Goal: Task Accomplishment & Management: Manage account settings

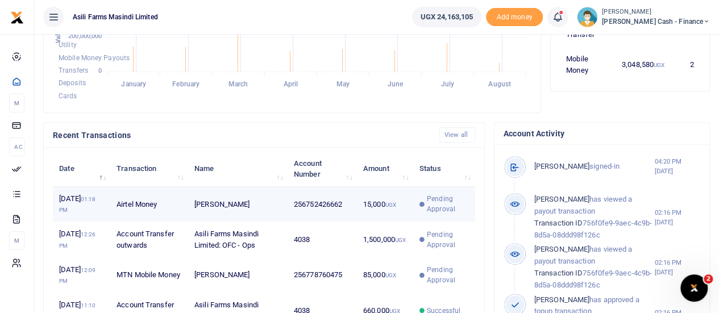
scroll to position [341, 0]
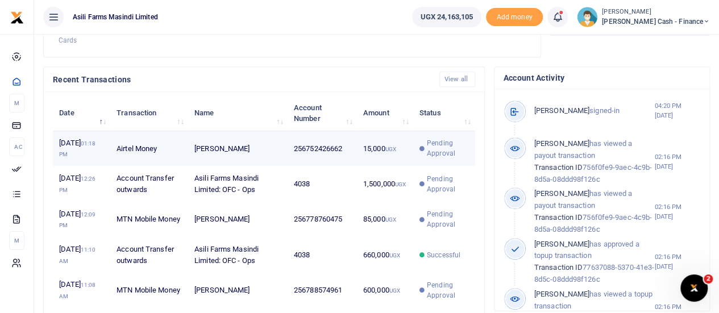
click at [231, 153] on td "[PERSON_NAME]" at bounding box center [237, 148] width 99 height 35
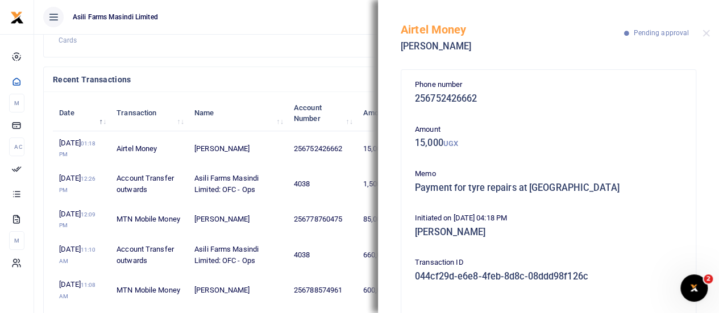
click at [304, 85] on h4 "Recent Transactions" at bounding box center [241, 79] width 377 height 13
click at [709, 30] on button "Close" at bounding box center [706, 33] width 7 height 7
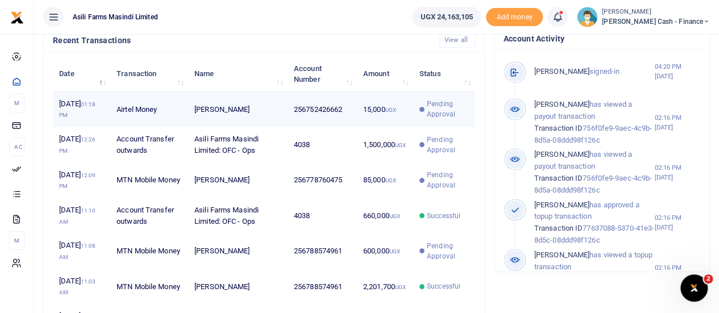
scroll to position [398, 0]
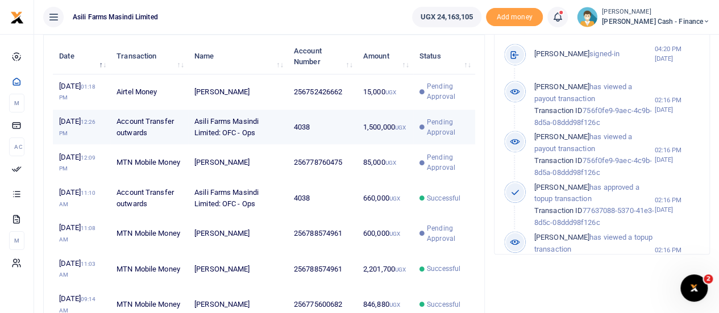
click at [283, 134] on td "Asili Farms Masindi Limited: OFC - Ops" at bounding box center [237, 127] width 99 height 35
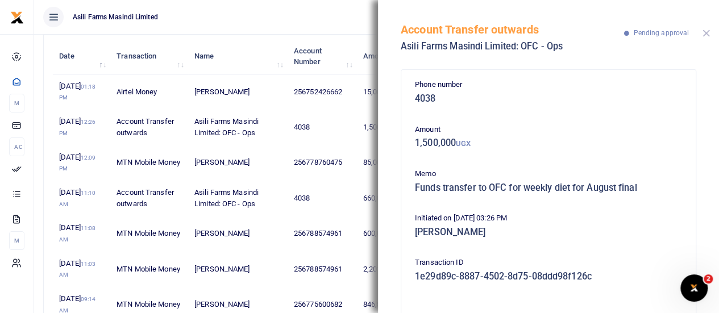
click at [706, 31] on button "Close" at bounding box center [706, 33] width 7 height 7
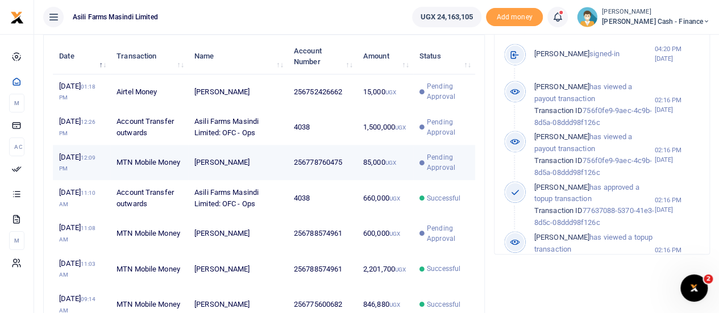
click at [341, 172] on td "256778760475" at bounding box center [322, 162] width 69 height 35
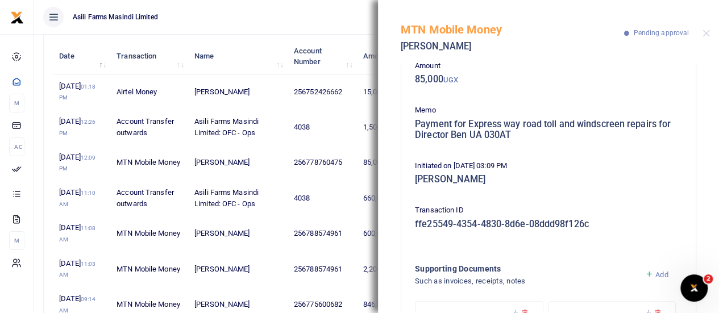
scroll to position [177, 0]
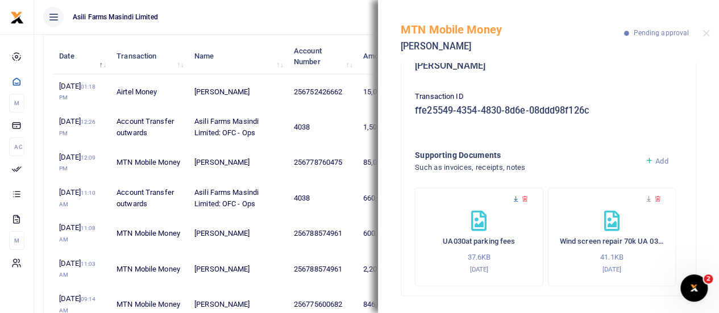
click at [514, 196] on icon at bounding box center [515, 199] width 7 height 7
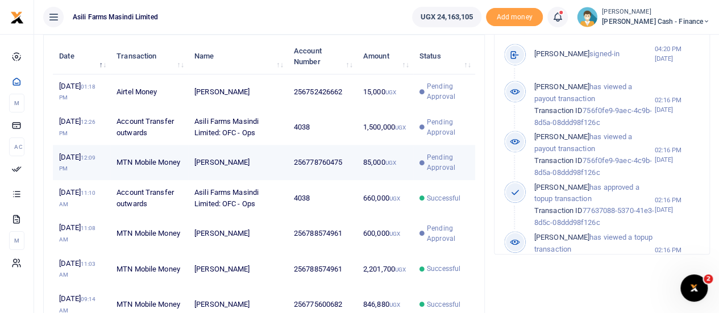
click at [454, 172] on span "Pending Approval" at bounding box center [448, 162] width 42 height 20
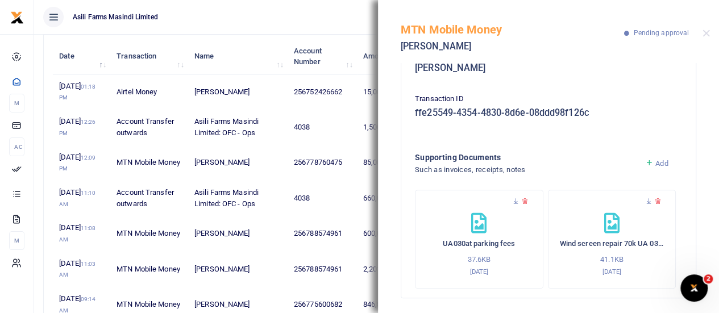
scroll to position [177, 0]
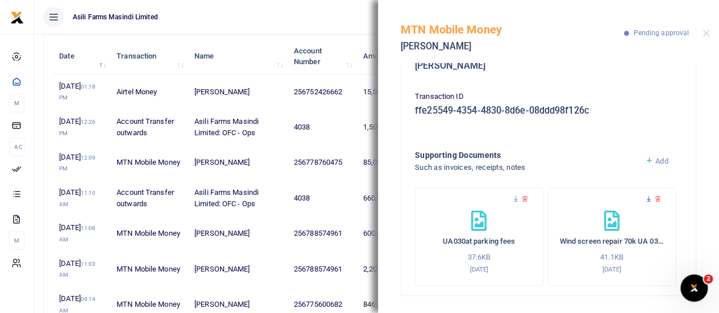
click at [645, 197] on icon at bounding box center [648, 199] width 7 height 7
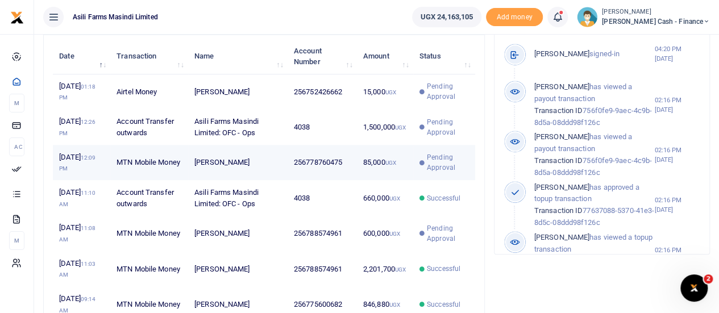
click at [434, 171] on span "Pending Approval" at bounding box center [448, 162] width 42 height 20
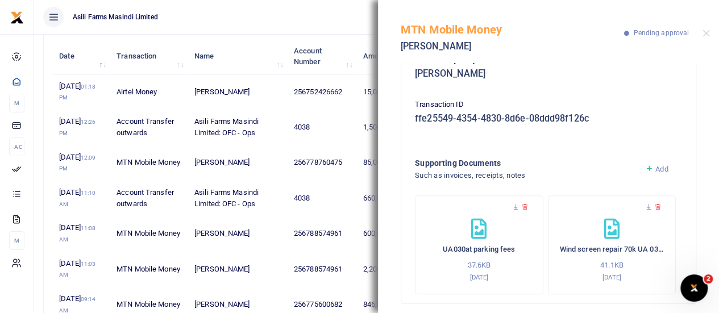
scroll to position [177, 0]
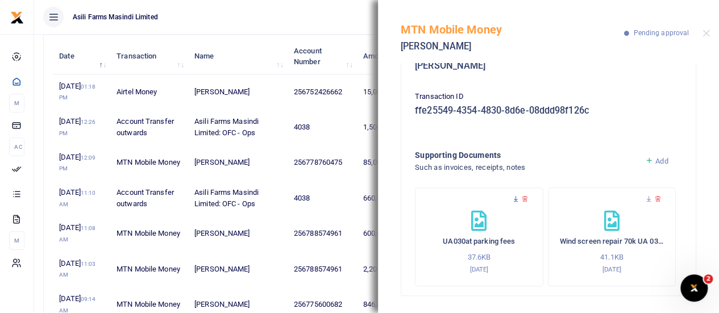
click at [515, 196] on icon at bounding box center [515, 199] width 7 height 7
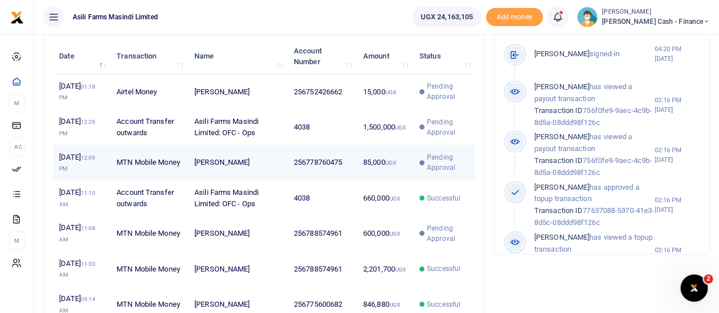
click at [434, 168] on span "Pending Approval" at bounding box center [448, 162] width 42 height 20
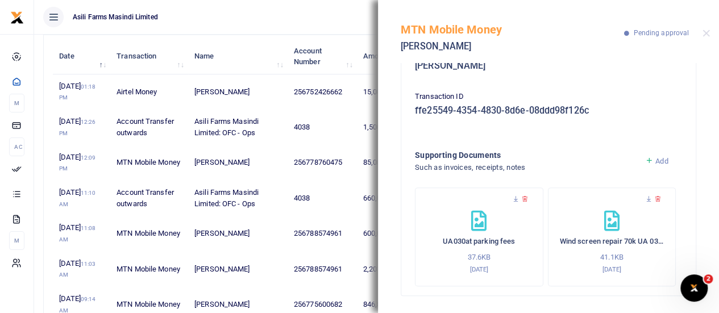
scroll to position [177, 0]
click at [638, 206] on div at bounding box center [612, 205] width 105 height 11
click at [645, 197] on icon at bounding box center [648, 199] width 7 height 7
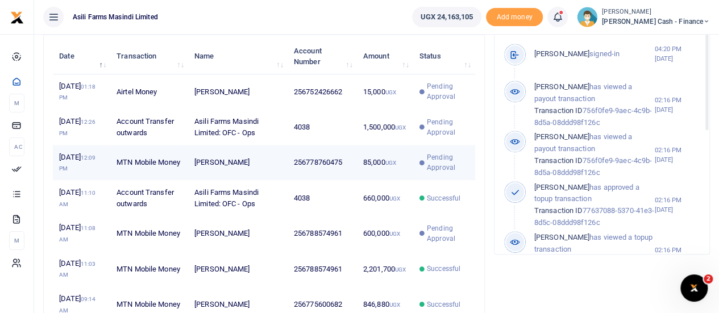
click at [440, 172] on span "Pending Approval" at bounding box center [448, 162] width 42 height 20
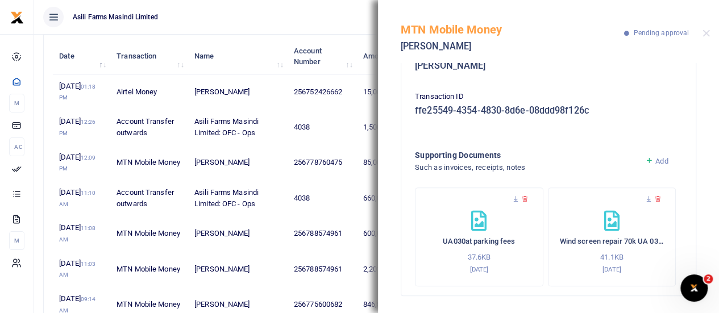
scroll to position [177, 0]
click at [516, 198] on icon at bounding box center [515, 199] width 7 height 7
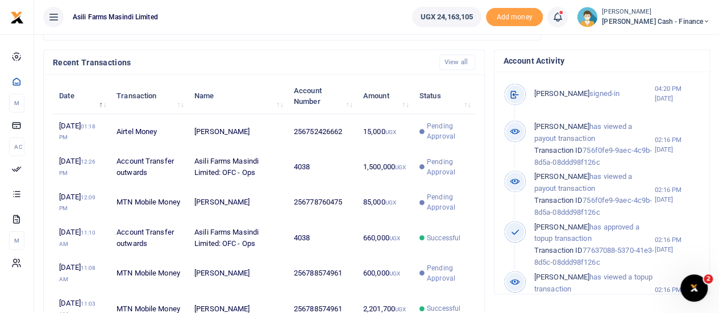
scroll to position [341, 0]
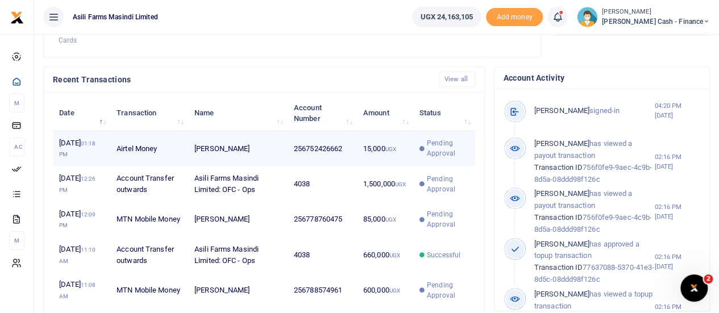
click at [382, 160] on td "15,000 UGX" at bounding box center [385, 148] width 56 height 35
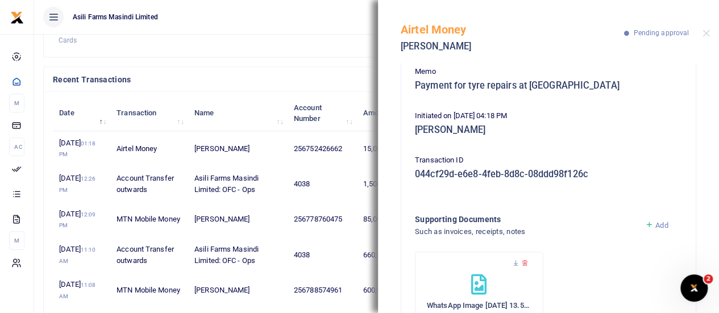
scroll to position [167, 0]
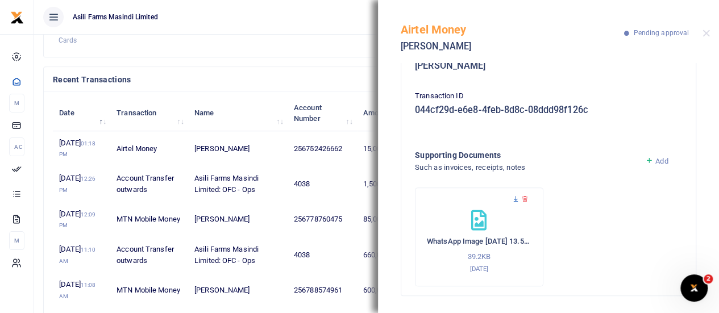
click at [514, 200] on icon at bounding box center [515, 199] width 7 height 7
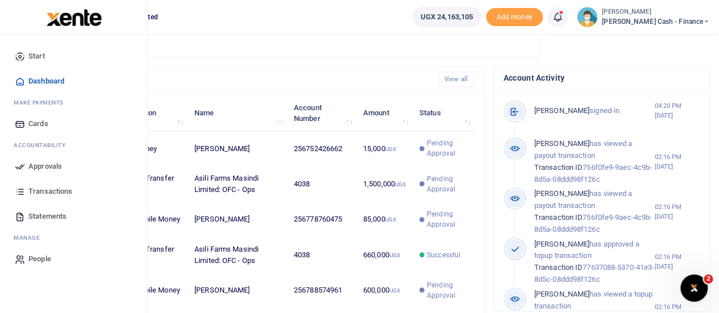
click at [35, 161] on span "Approvals" at bounding box center [45, 166] width 34 height 11
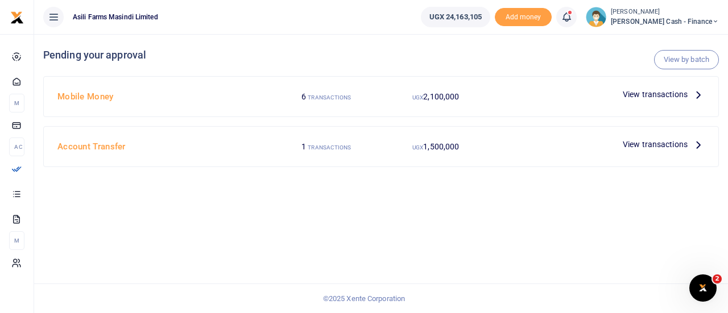
click at [696, 144] on icon at bounding box center [698, 144] width 13 height 13
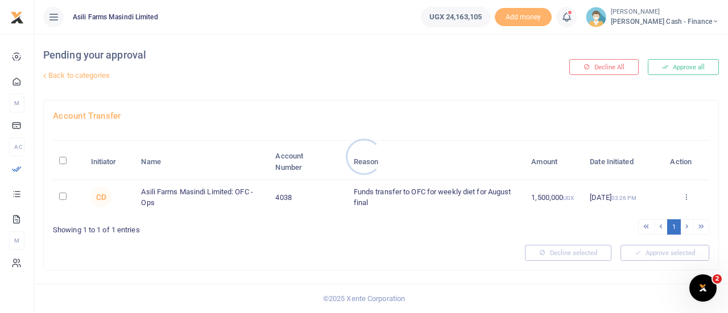
click at [60, 195] on div at bounding box center [364, 156] width 728 height 313
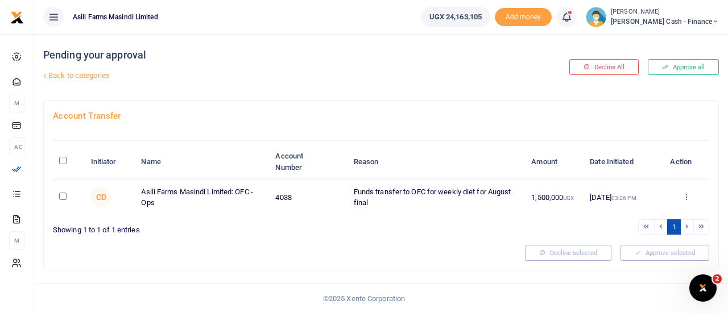
click at [64, 162] on input "\a \a : activate to sort column descending" at bounding box center [62, 160] width 7 height 7
checkbox input "true"
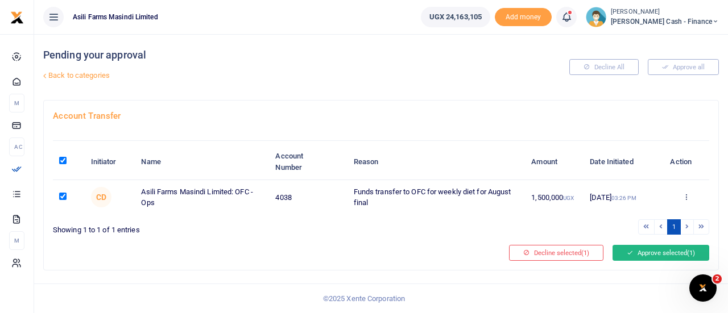
click at [673, 250] on button "Approve selected (1)" at bounding box center [660, 253] width 97 height 16
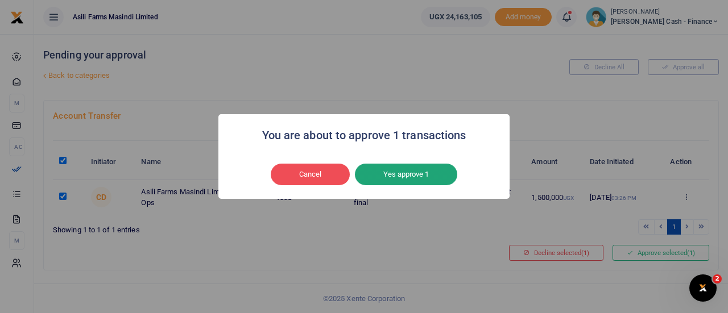
click at [407, 171] on button "Yes approve 1" at bounding box center [406, 175] width 102 height 22
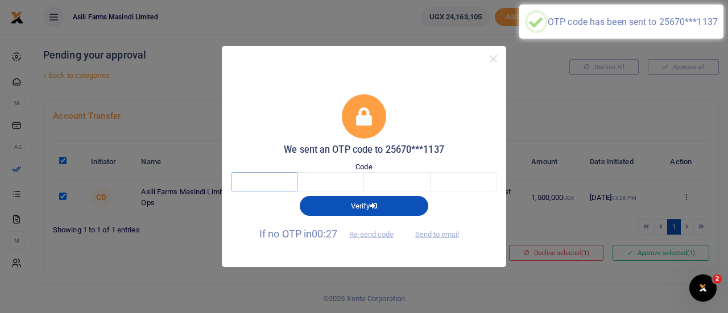
click at [281, 184] on input "text" at bounding box center [264, 181] width 67 height 19
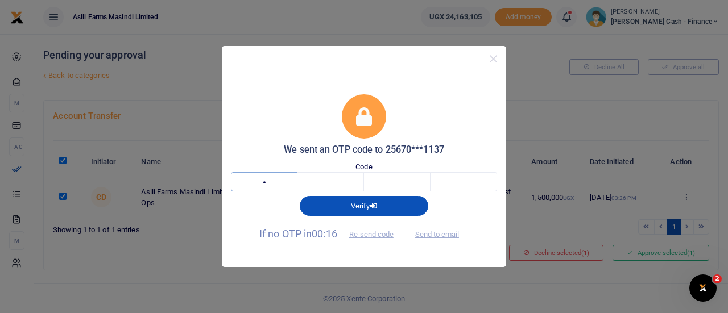
type input "7"
type input "2"
type input "5"
type input "4"
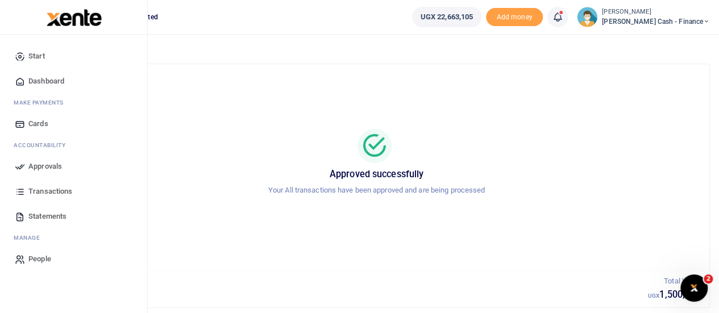
click at [40, 170] on span "Approvals" at bounding box center [45, 166] width 34 height 11
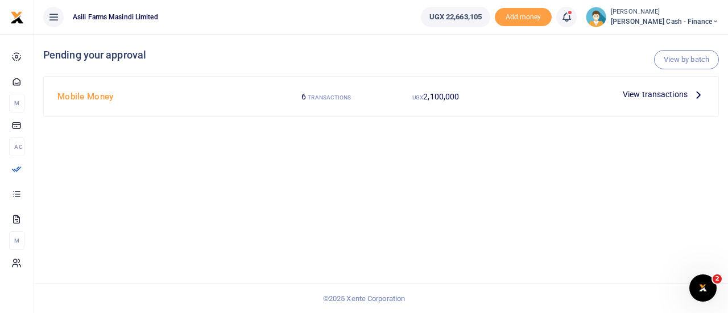
click at [683, 95] on span "View transactions" at bounding box center [654, 94] width 65 height 13
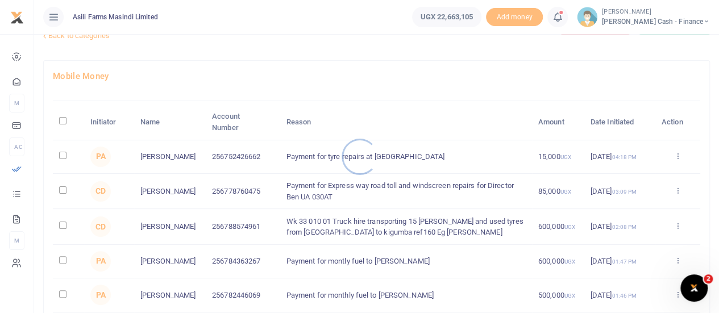
scroll to position [57, 0]
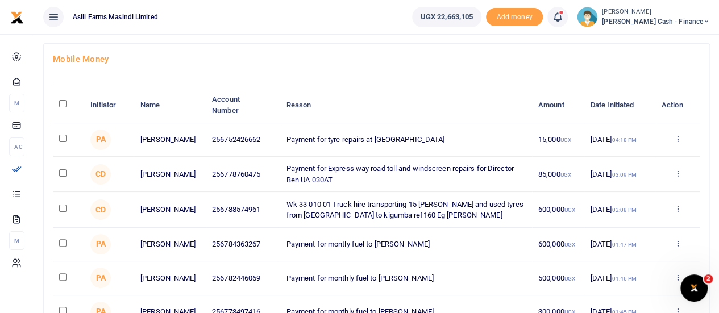
click at [59, 137] on input "checkbox" at bounding box center [62, 138] width 7 height 7
checkbox input "true"
click at [61, 171] on input "checkbox" at bounding box center [62, 172] width 7 height 7
checkbox input "true"
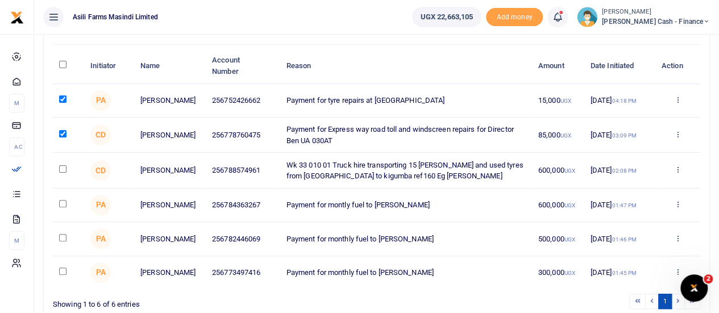
scroll to position [114, 0]
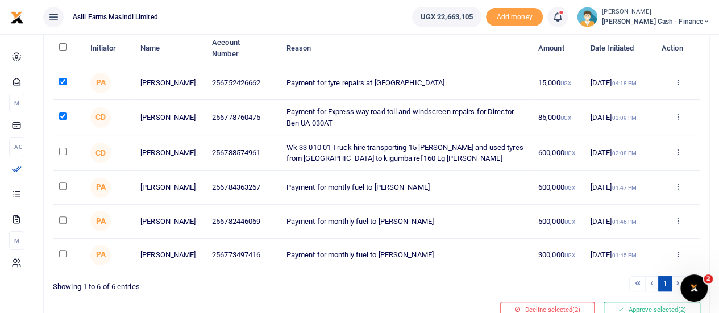
click at [64, 152] on input "checkbox" at bounding box center [62, 151] width 7 height 7
checkbox input "true"
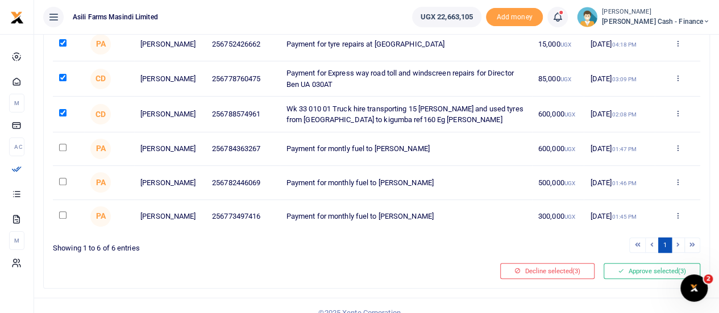
scroll to position [171, 0]
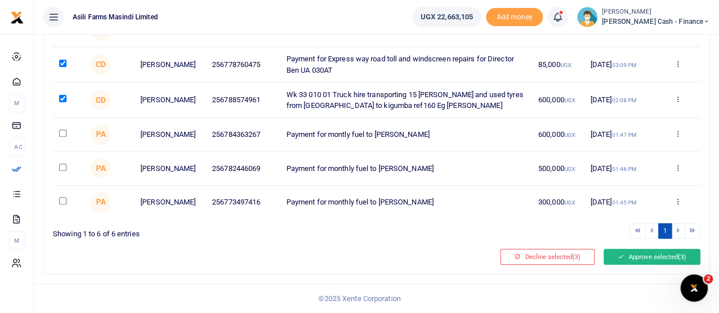
click at [647, 258] on button "Approve selected (3)" at bounding box center [652, 257] width 97 height 16
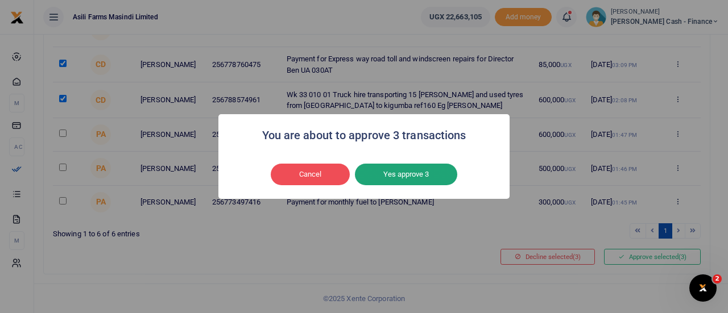
click at [424, 174] on button "Yes approve 3" at bounding box center [406, 175] width 102 height 22
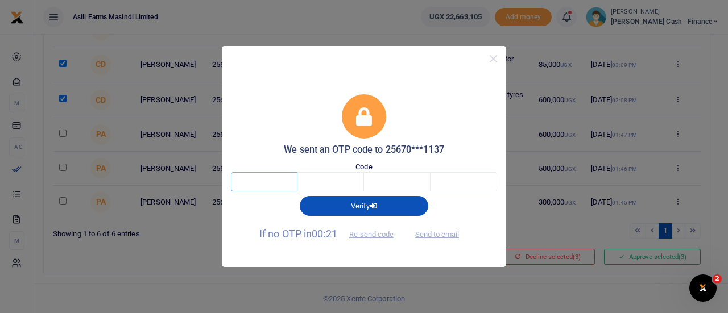
click at [242, 187] on input "text" at bounding box center [264, 181] width 67 height 19
type input "3"
type input "2"
type input "1"
type input "4"
